Goal: Task Accomplishment & Management: Use online tool/utility

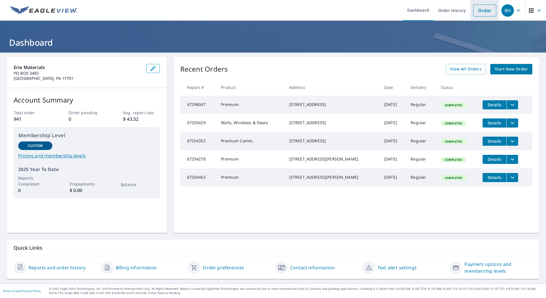
click at [480, 12] on link "Order" at bounding box center [484, 11] width 23 height 12
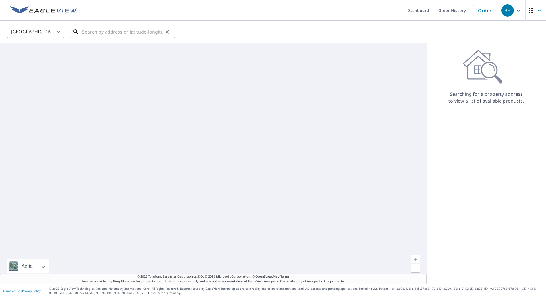
click at [141, 28] on input "text" at bounding box center [122, 32] width 81 height 16
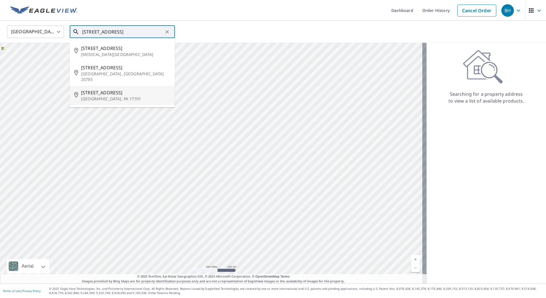
click at [109, 96] on p "[GEOGRAPHIC_DATA], PA 17701" at bounding box center [125, 99] width 89 height 6
type input "3100 Hillside Ave Williamsport, PA 17701"
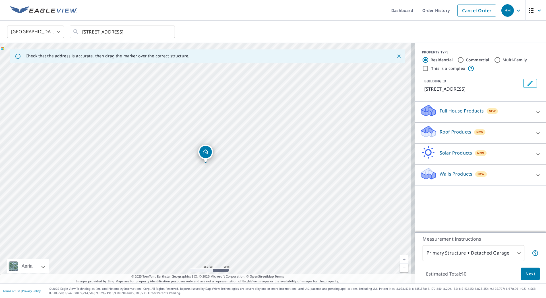
click at [466, 135] on p "Roof Products" at bounding box center [456, 132] width 32 height 7
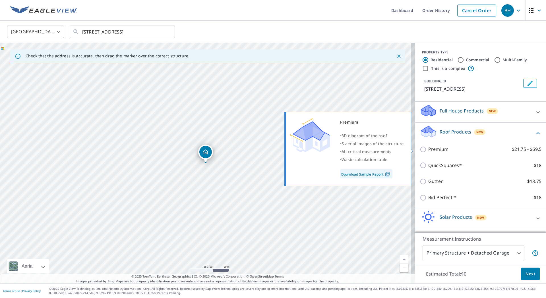
click at [430, 150] on p "Premium" at bounding box center [438, 149] width 20 height 7
click at [428, 150] on input "Premium $21.75 - $69.5" at bounding box center [424, 149] width 9 height 7
checkbox input "true"
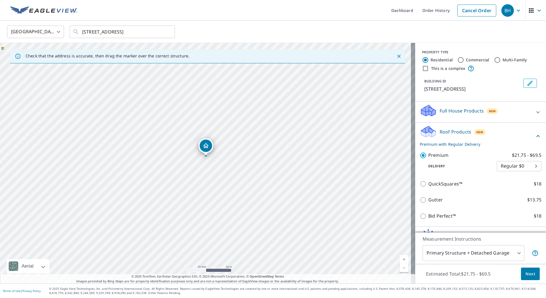
click at [483, 254] on body "BH BH Dashboard Order History Cancel Order BH United States US ​ 3100 Hillside …" at bounding box center [273, 149] width 546 height 298
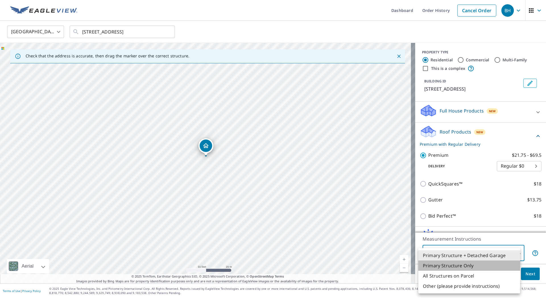
click at [470, 267] on li "Primary Structure Only" at bounding box center [469, 266] width 102 height 10
type input "2"
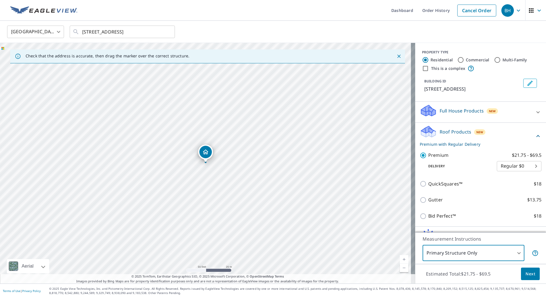
click at [526, 277] on span "Next" at bounding box center [531, 274] width 10 height 7
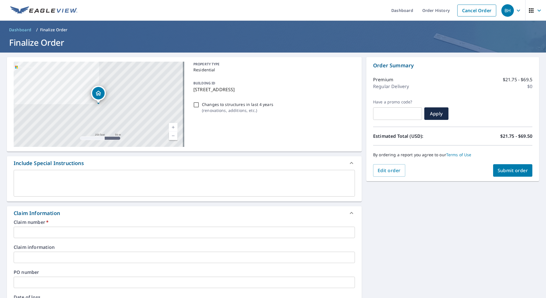
click at [56, 231] on input "text" at bounding box center [184, 232] width 341 height 11
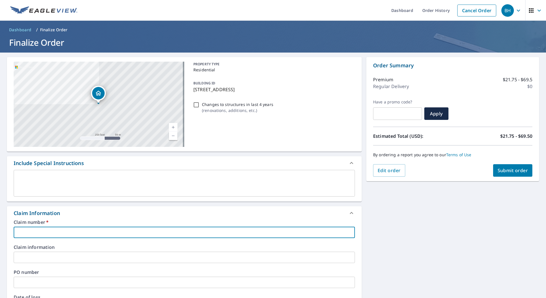
type input "3"
checkbox input "true"
type input "353"
checkbox input "true"
type input "3539"
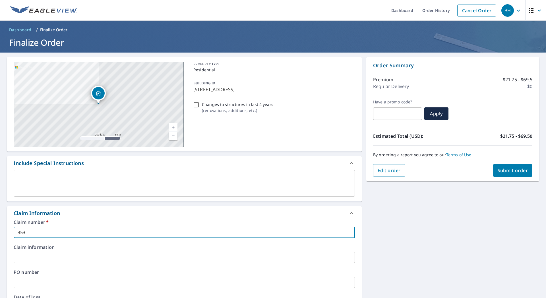
checkbox input "true"
type input "35399"
checkbox input "true"
type input "353995"
checkbox input "true"
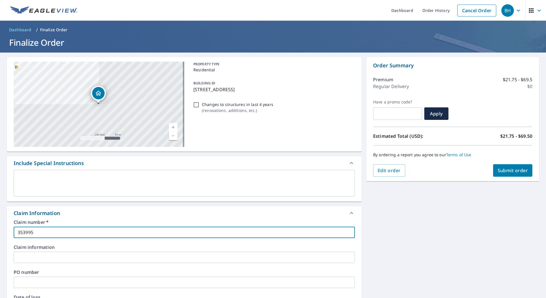
type input "3539954"
checkbox input "true"
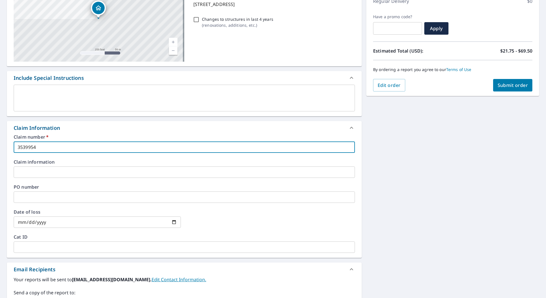
type input "3539954"
click at [62, 175] on input "text" at bounding box center [184, 172] width 341 height 11
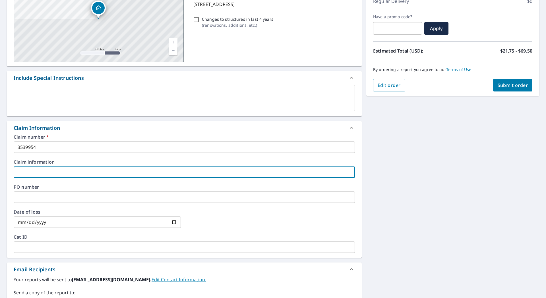
type input "CWILLITS@ERIEMATERIALS.COM"
checkbox input "true"
drag, startPoint x: 92, startPoint y: 173, endPoint x: 8, endPoint y: 169, distance: 84.3
click at [8, 169] on div "Claim number   * 3539954 ​ Claim information CWILLITS@ERIEMATERIALS.COM ​ PO nu…" at bounding box center [184, 196] width 355 height 123
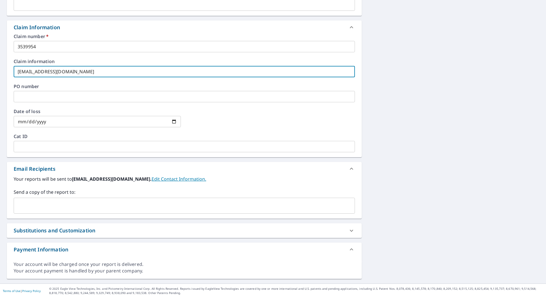
click at [49, 210] on input "text" at bounding box center [180, 205] width 328 height 11
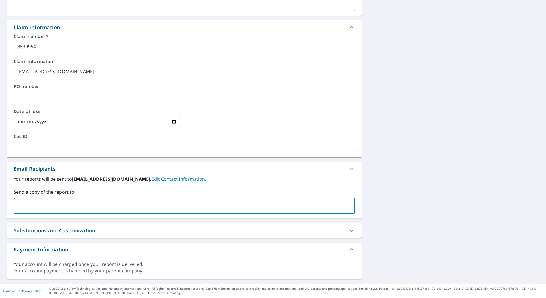
paste input "CWILLITS@ERIEMATERIALS.COM"
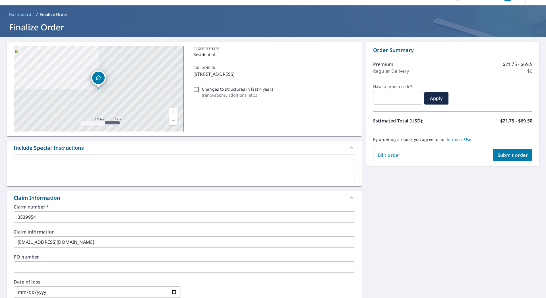
type input "CWILLITS@ERIEMATERIALS.COM"
click at [499, 155] on span "Submit order" at bounding box center [513, 155] width 30 height 6
checkbox input "true"
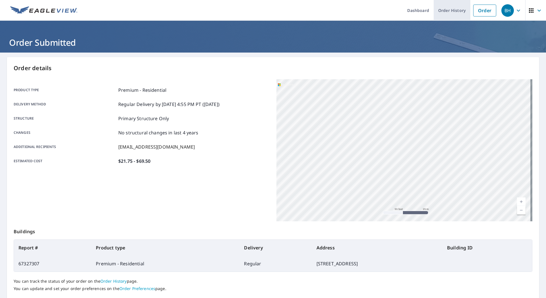
click at [440, 9] on link "Order History" at bounding box center [452, 10] width 37 height 21
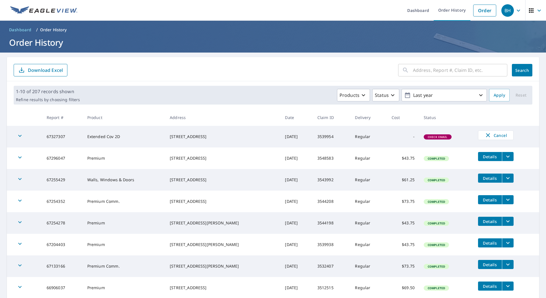
click at [232, 71] on form "​ Search Download Excel" at bounding box center [273, 70] width 519 height 13
click at [196, 70] on form "​ Search Download Excel" at bounding box center [273, 70] width 519 height 13
click at [189, 70] on form "​ Search Download Excel" at bounding box center [273, 70] width 519 height 13
click at [241, 67] on form "​ Search Download Excel" at bounding box center [273, 70] width 519 height 13
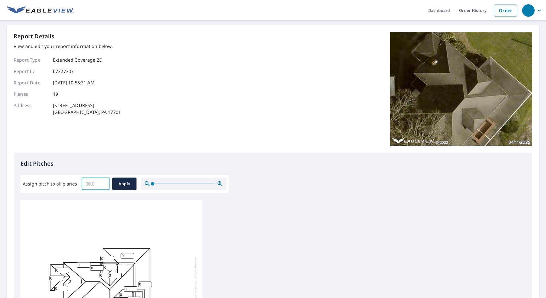
click at [99, 182] on input "Assign pitch to all planes" at bounding box center [96, 184] width 28 height 16
type input "4"
click at [167, 239] on div "0 0 0 0 0 0 0 0 0 0 0 0 0 0 0 0 0 0 0" at bounding box center [111, 289] width 182 height 179
click at [218, 184] on icon "button" at bounding box center [220, 183] width 5 height 5
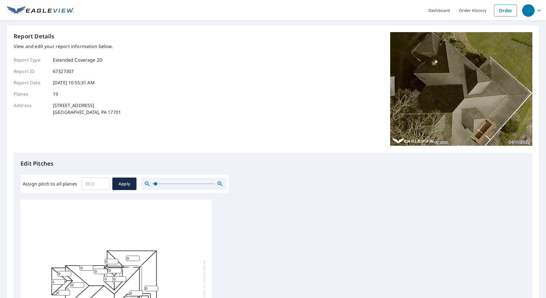
click at [218, 184] on icon "button" at bounding box center [220, 183] width 5 height 5
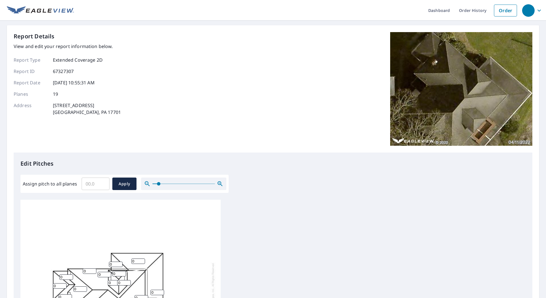
scroll to position [57, 0]
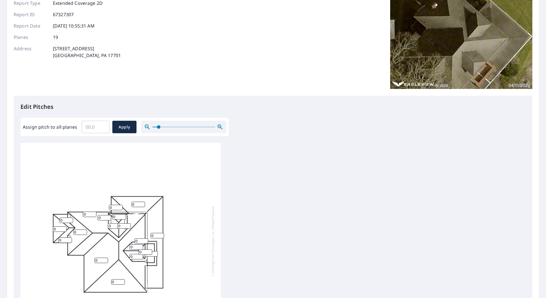
click at [89, 128] on input "Assign pitch to all planes" at bounding box center [96, 127] width 28 height 16
click at [104, 128] on input "0" at bounding box center [96, 127] width 28 height 16
click at [104, 126] on input "0.1" at bounding box center [96, 127] width 28 height 16
click at [104, 126] on input "0.2" at bounding box center [96, 127] width 28 height 16
click at [104, 126] on input "0.3" at bounding box center [96, 127] width 28 height 16
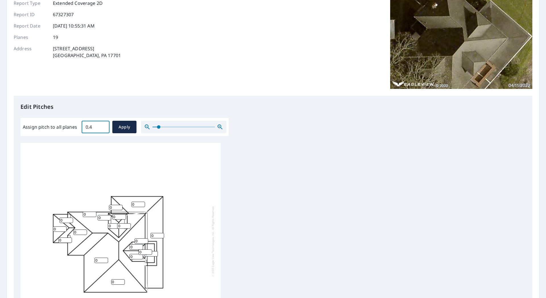
click at [104, 125] on input "0.4" at bounding box center [96, 127] width 28 height 16
click at [104, 125] on input "0.5" at bounding box center [96, 127] width 28 height 16
click at [104, 125] on input "0.6" at bounding box center [96, 127] width 28 height 16
click at [104, 125] on input "0.7" at bounding box center [96, 127] width 28 height 16
click at [104, 125] on input "0.8" at bounding box center [96, 127] width 28 height 16
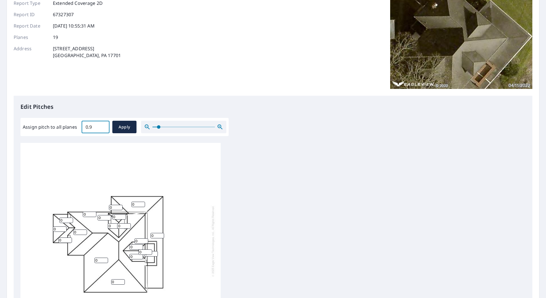
click at [104, 125] on input "0.9" at bounding box center [96, 127] width 28 height 16
click at [104, 125] on input "1" at bounding box center [96, 127] width 28 height 16
click at [104, 125] on input "1.1" at bounding box center [96, 127] width 28 height 16
click at [104, 125] on input "1.2" at bounding box center [96, 127] width 28 height 16
click at [104, 125] on input "1.3" at bounding box center [96, 127] width 28 height 16
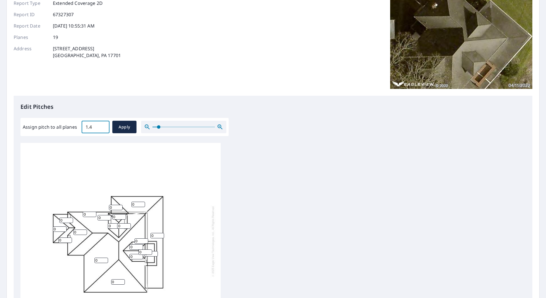
click at [104, 125] on input "1.4" at bounding box center [96, 127] width 28 height 16
click at [104, 125] on input "1.5" at bounding box center [96, 127] width 28 height 16
click at [104, 125] on input "5.1" at bounding box center [96, 127] width 28 height 16
click at [104, 125] on input "5.2" at bounding box center [96, 127] width 28 height 16
click at [104, 125] on input "5.3" at bounding box center [96, 127] width 28 height 16
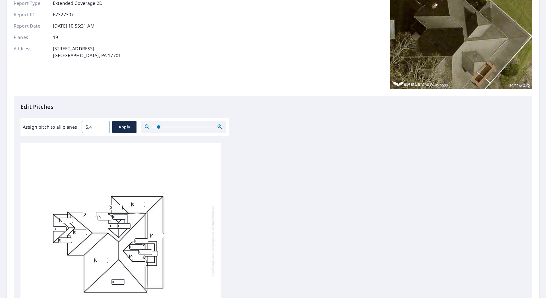
click at [104, 125] on input "5.4" at bounding box center [96, 127] width 28 height 16
click at [102, 129] on input "5.3" at bounding box center [96, 127] width 28 height 16
click at [102, 129] on input "5.2" at bounding box center [96, 127] width 28 height 16
click at [102, 129] on input "5.1" at bounding box center [96, 127] width 28 height 16
click at [102, 129] on input "5" at bounding box center [96, 127] width 28 height 16
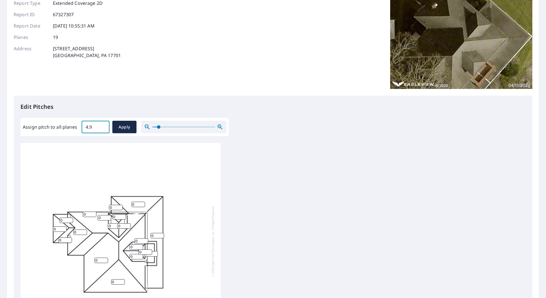
click at [102, 129] on input "4.9" at bounding box center [96, 127] width 28 height 16
click at [102, 129] on input "4.8" at bounding box center [96, 127] width 28 height 16
click at [102, 129] on input "4.7" at bounding box center [96, 127] width 28 height 16
click at [102, 129] on input "4.6" at bounding box center [96, 127] width 28 height 16
click at [102, 129] on input "4.5" at bounding box center [96, 127] width 28 height 16
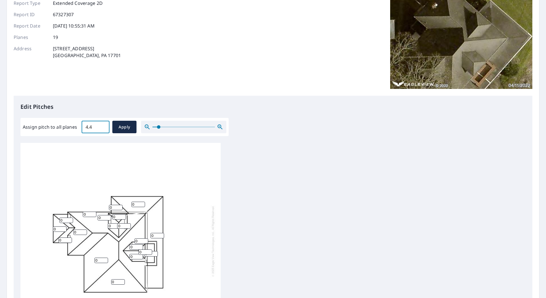
click at [102, 129] on input "4.4" at bounding box center [96, 127] width 28 height 16
click at [102, 129] on input "4.3" at bounding box center [96, 127] width 28 height 16
click at [102, 129] on input "4.2" at bounding box center [96, 127] width 28 height 16
click at [102, 129] on input "4.1" at bounding box center [96, 127] width 28 height 16
type input "4"
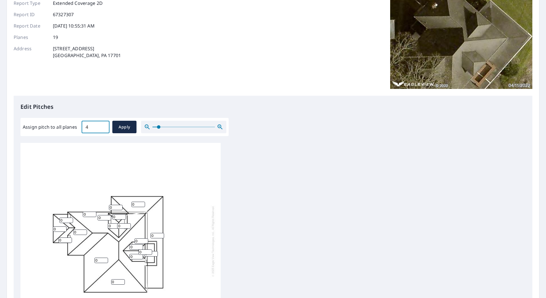
click at [102, 129] on input "4" at bounding box center [96, 127] width 28 height 16
drag, startPoint x: 91, startPoint y: 128, endPoint x: 76, endPoint y: 128, distance: 15.6
click at [76, 128] on div "Assign pitch to all planes 4 ​ Apply" at bounding box center [125, 127] width 204 height 13
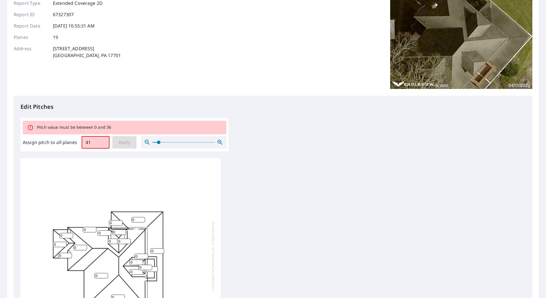
type input "4"
type input "3"
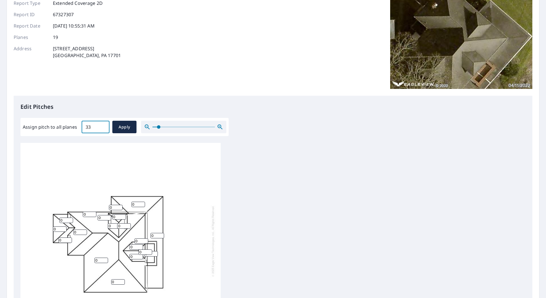
type input "3"
type input "18.4"
click at [111, 109] on p "Edit Pitches" at bounding box center [272, 107] width 505 height 9
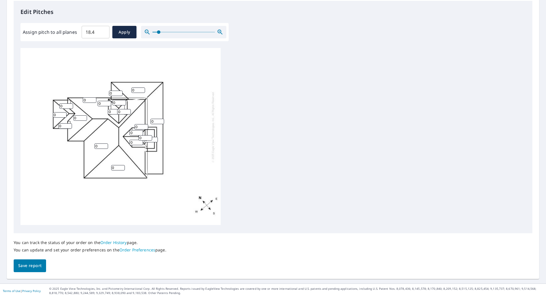
scroll to position [0, 0]
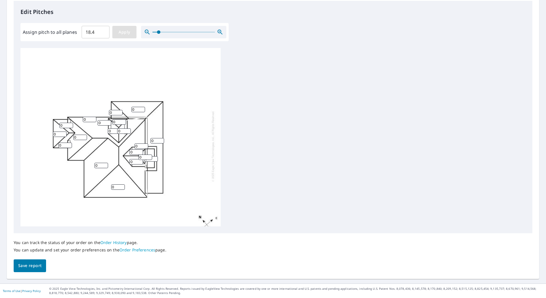
click at [120, 36] on button "Apply" at bounding box center [124, 32] width 24 height 13
type input "18.4"
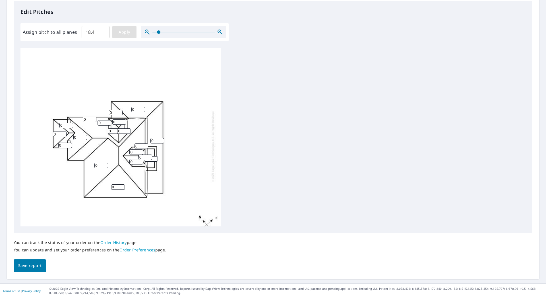
type input "18.4"
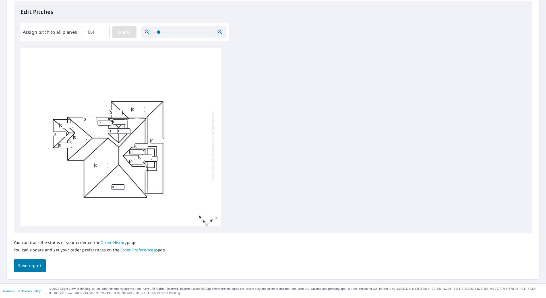
type input "18.4"
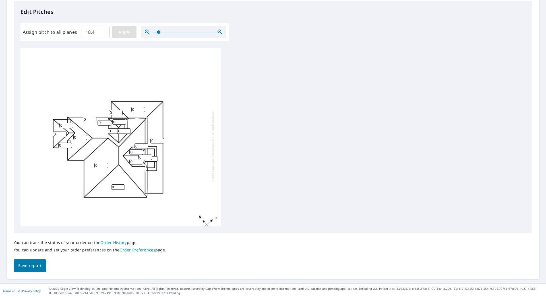
type input "18.4"
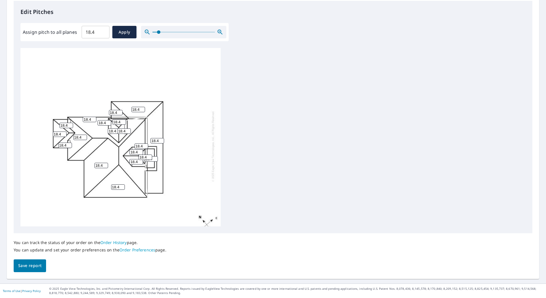
click at [32, 266] on span "Save report" at bounding box center [29, 265] width 23 height 7
click at [30, 267] on span "Save report" at bounding box center [29, 266] width 23 height 7
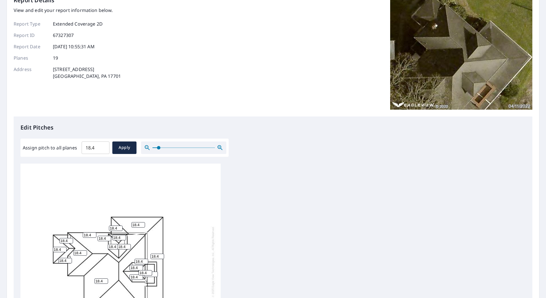
scroll to position [172, 0]
